Goal: Navigation & Orientation: Find specific page/section

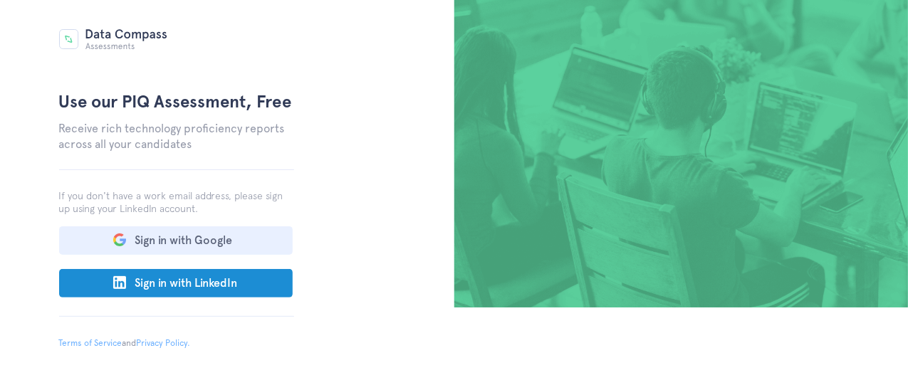
scroll to position [78, 0]
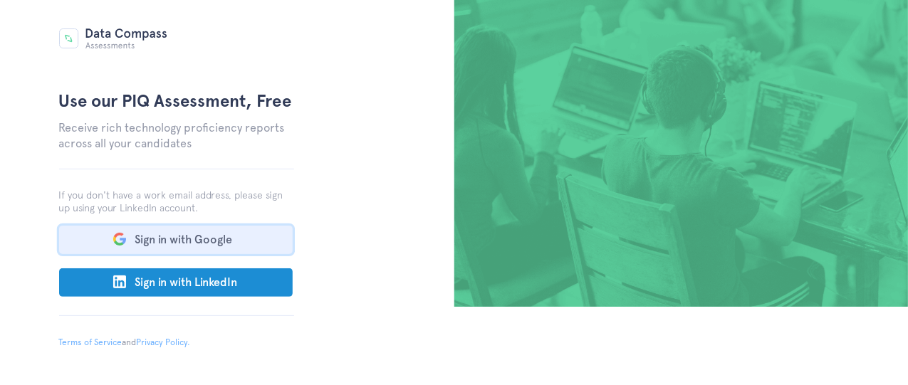
click at [204, 244] on button "Sign in with Google" at bounding box center [176, 240] width 234 height 28
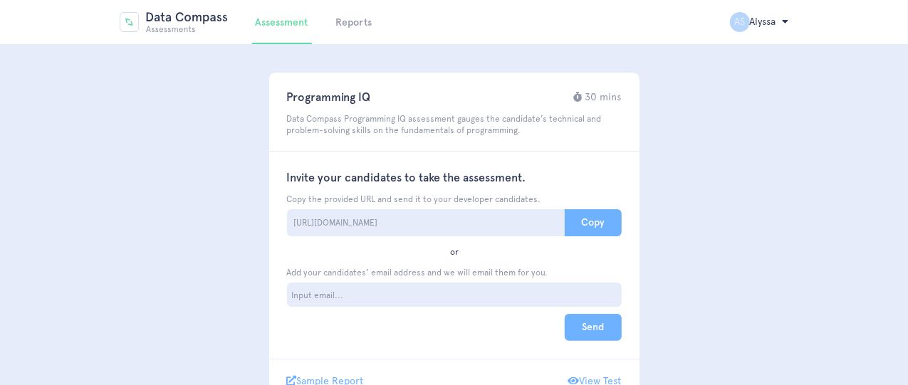
click at [349, 16] on li "Reports" at bounding box center [354, 22] width 43 height 43
click at [350, 24] on link "Reports" at bounding box center [354, 22] width 36 height 12
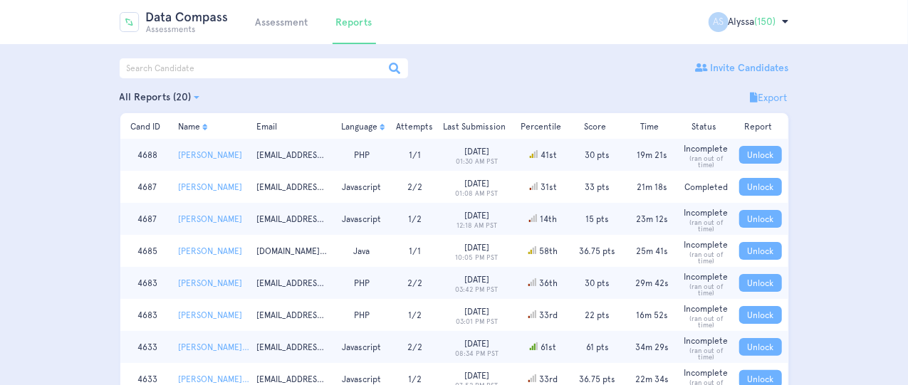
click at [775, 28] on h2 "AS Alyssa (150)" at bounding box center [749, 22] width 80 height 20
click at [784, 21] on icon at bounding box center [786, 21] width 6 height 10
click at [781, 24] on h2 "AS Alyssa (150)" at bounding box center [749, 22] width 80 height 20
click at [709, 27] on span "AS" at bounding box center [719, 22] width 20 height 20
